Goal: Information Seeking & Learning: Compare options

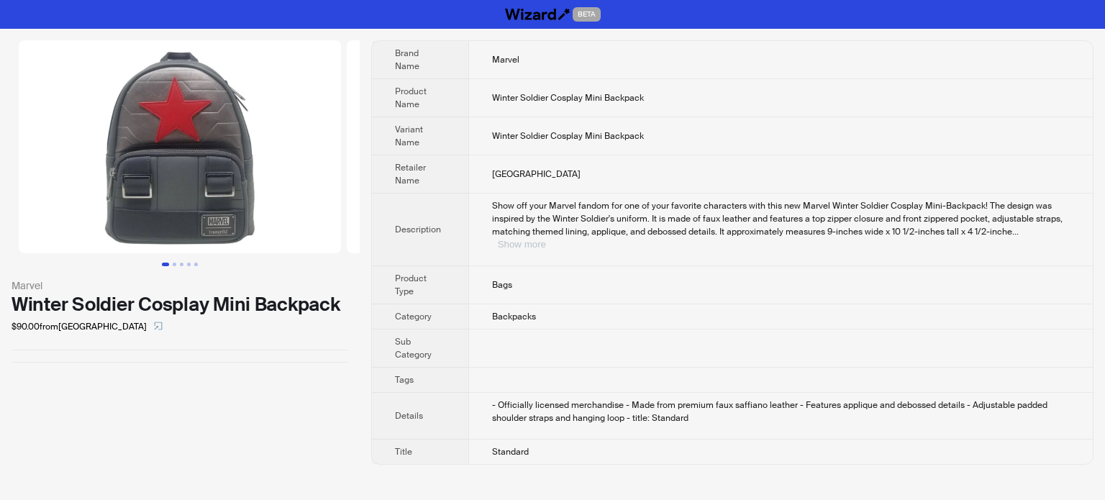
click at [546, 239] on button "Show more" at bounding box center [522, 244] width 48 height 11
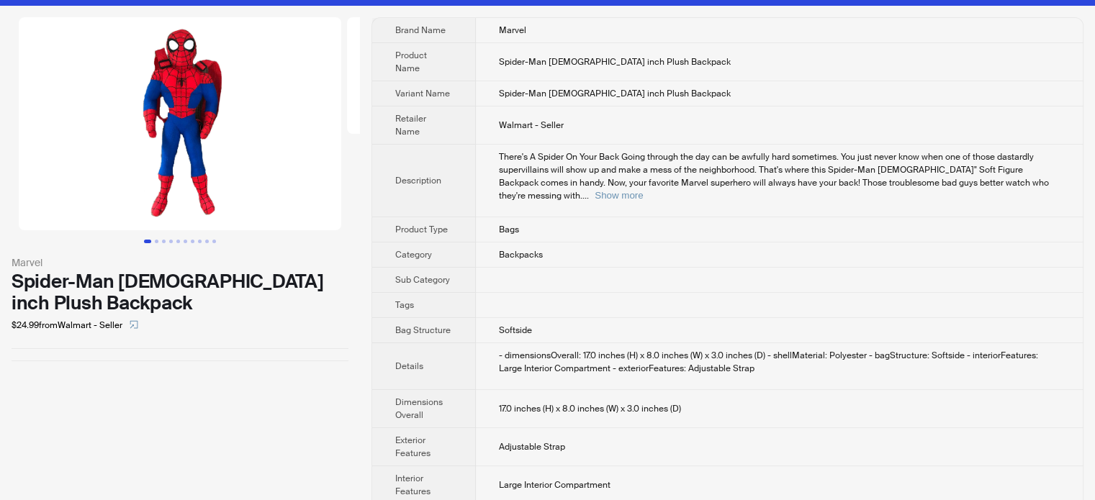
scroll to position [35, 0]
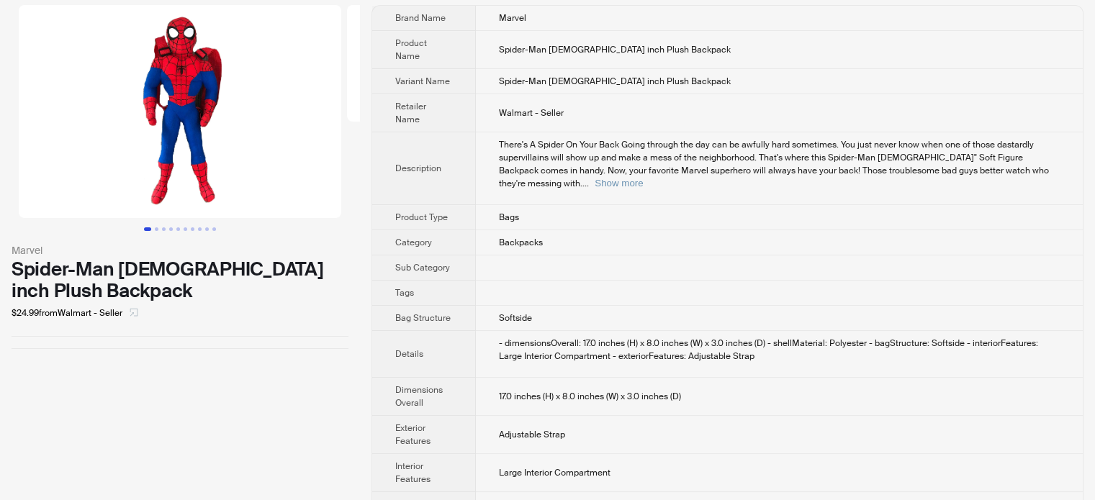
click at [135, 308] on icon "select" at bounding box center [134, 312] width 9 height 9
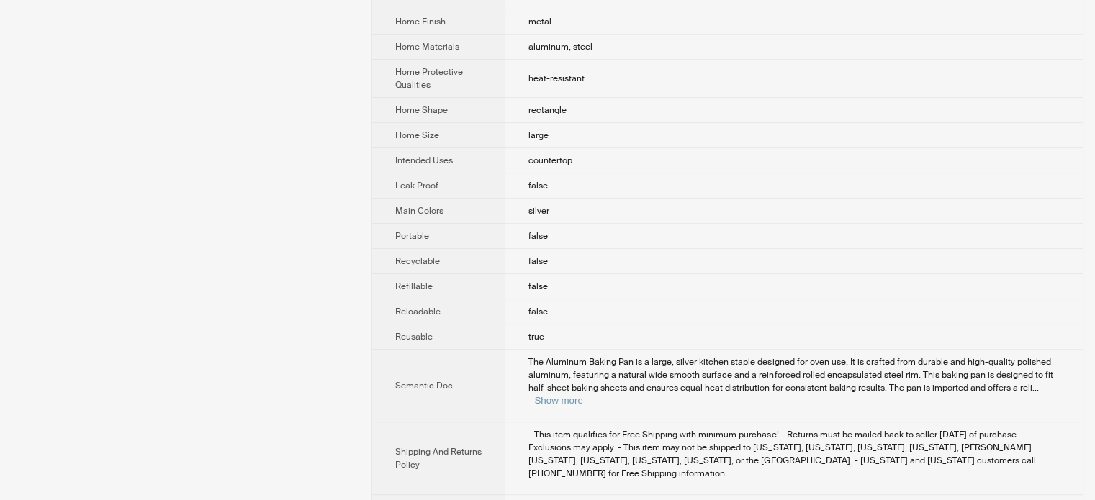
scroll to position [53, 0]
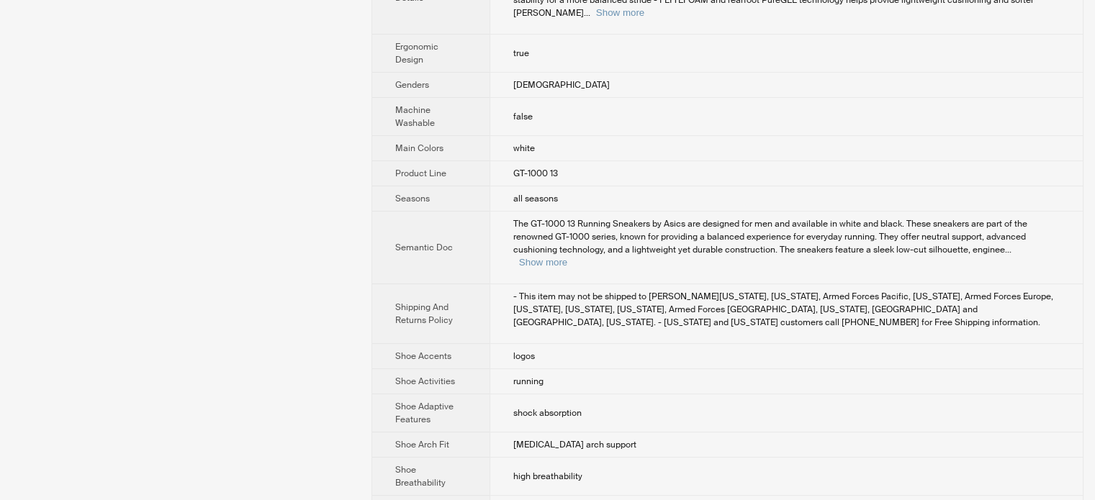
scroll to position [504, 0]
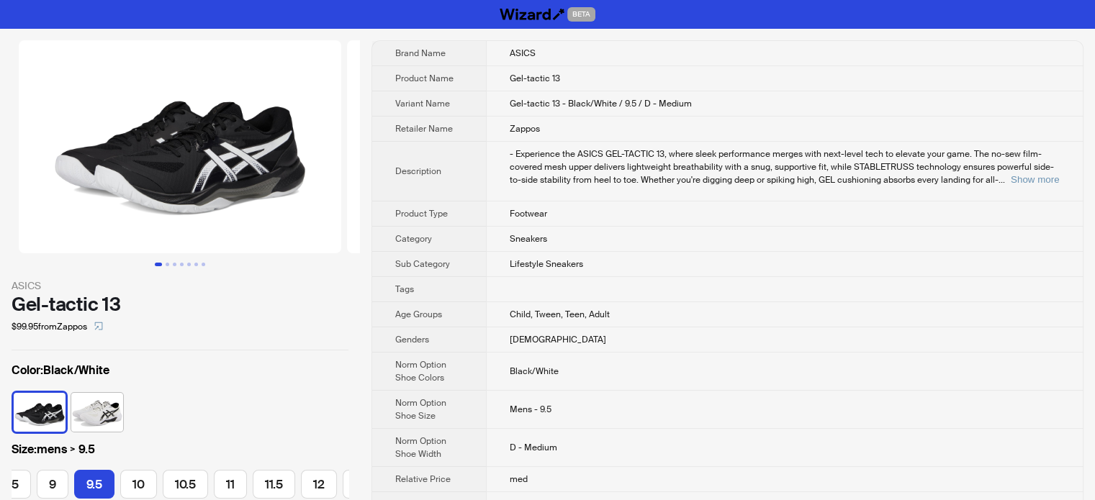
scroll to position [0, 180]
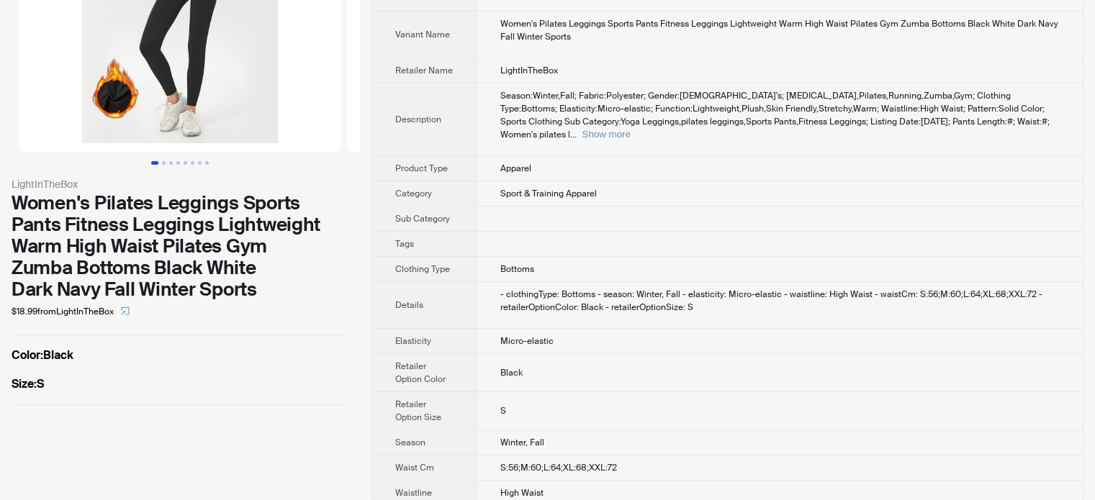
scroll to position [103, 0]
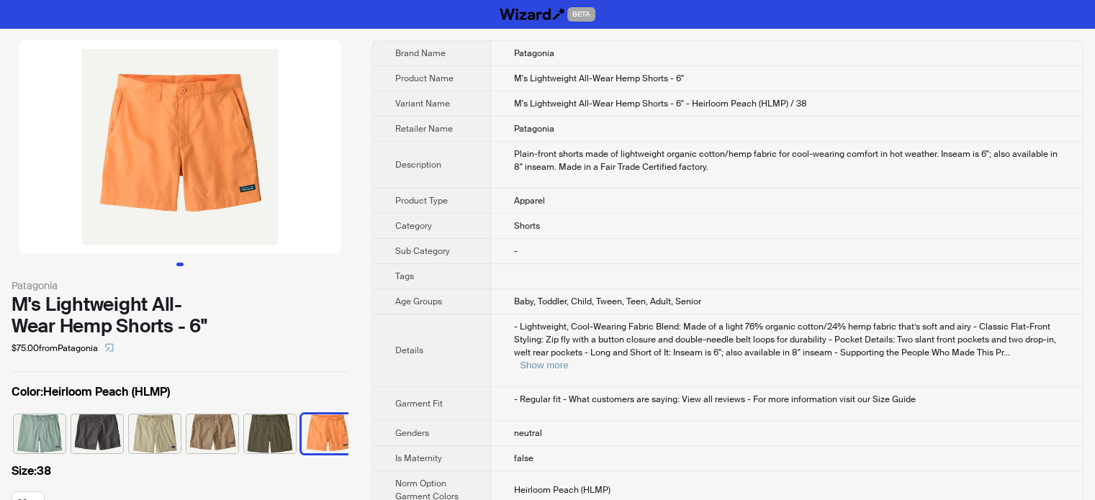
scroll to position [0, 9]
